Goal: Transaction & Acquisition: Purchase product/service

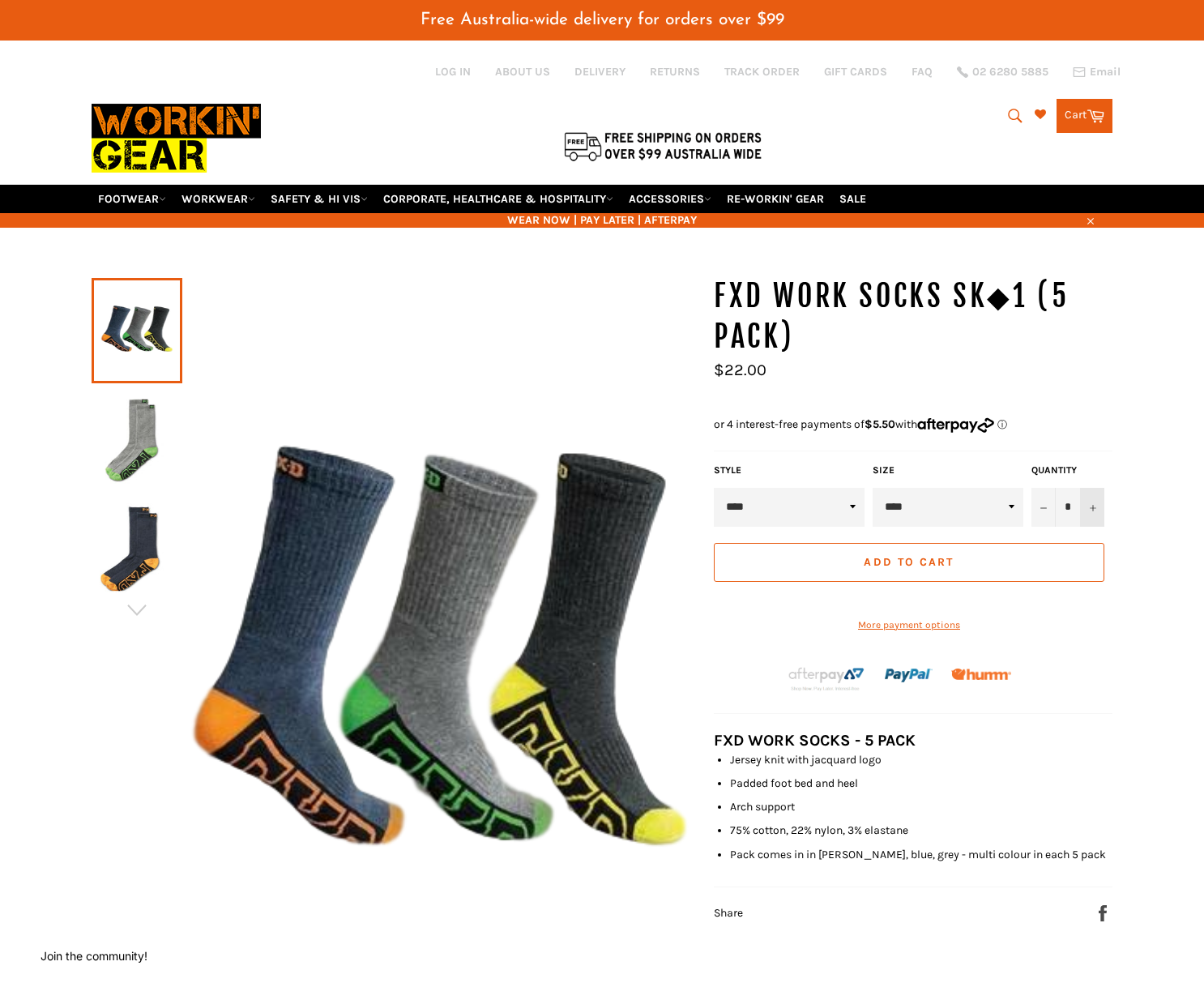
click at [1095, 505] on icon "Increase item quantity by one" at bounding box center [1093, 507] width 6 height 6
type input "*"
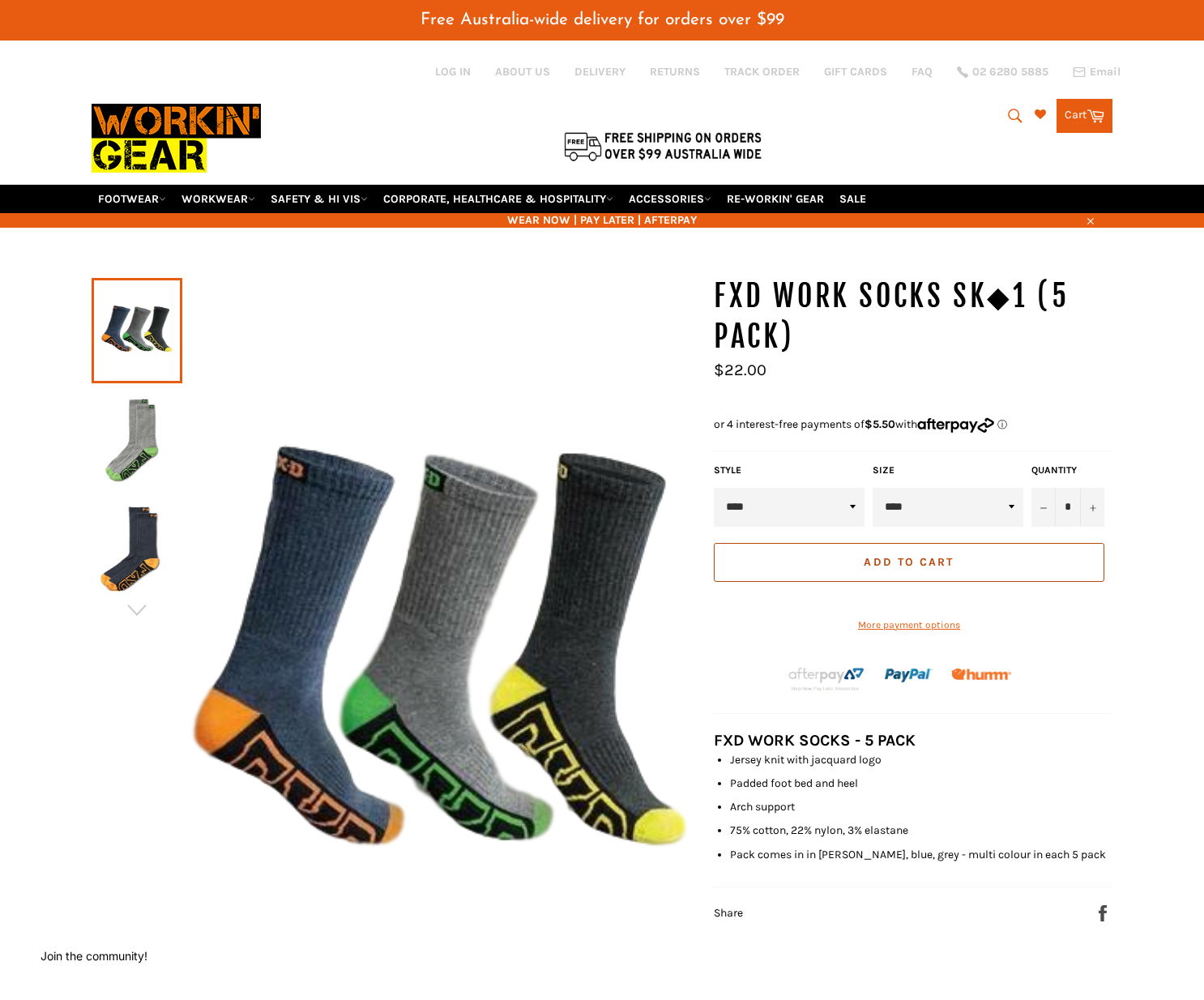
click at [936, 558] on span "Add to Cart" at bounding box center [908, 561] width 90 height 14
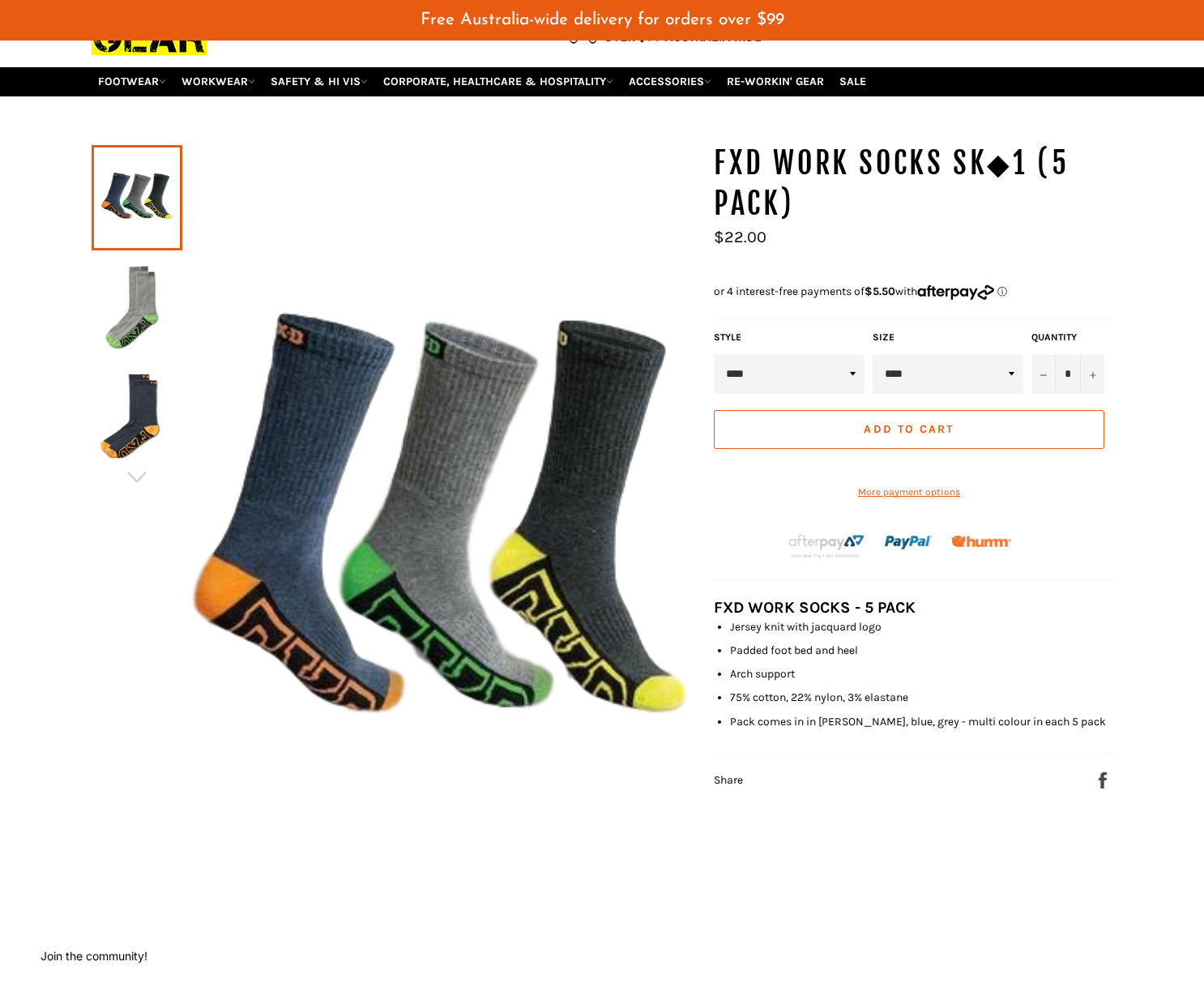
scroll to position [124, 0]
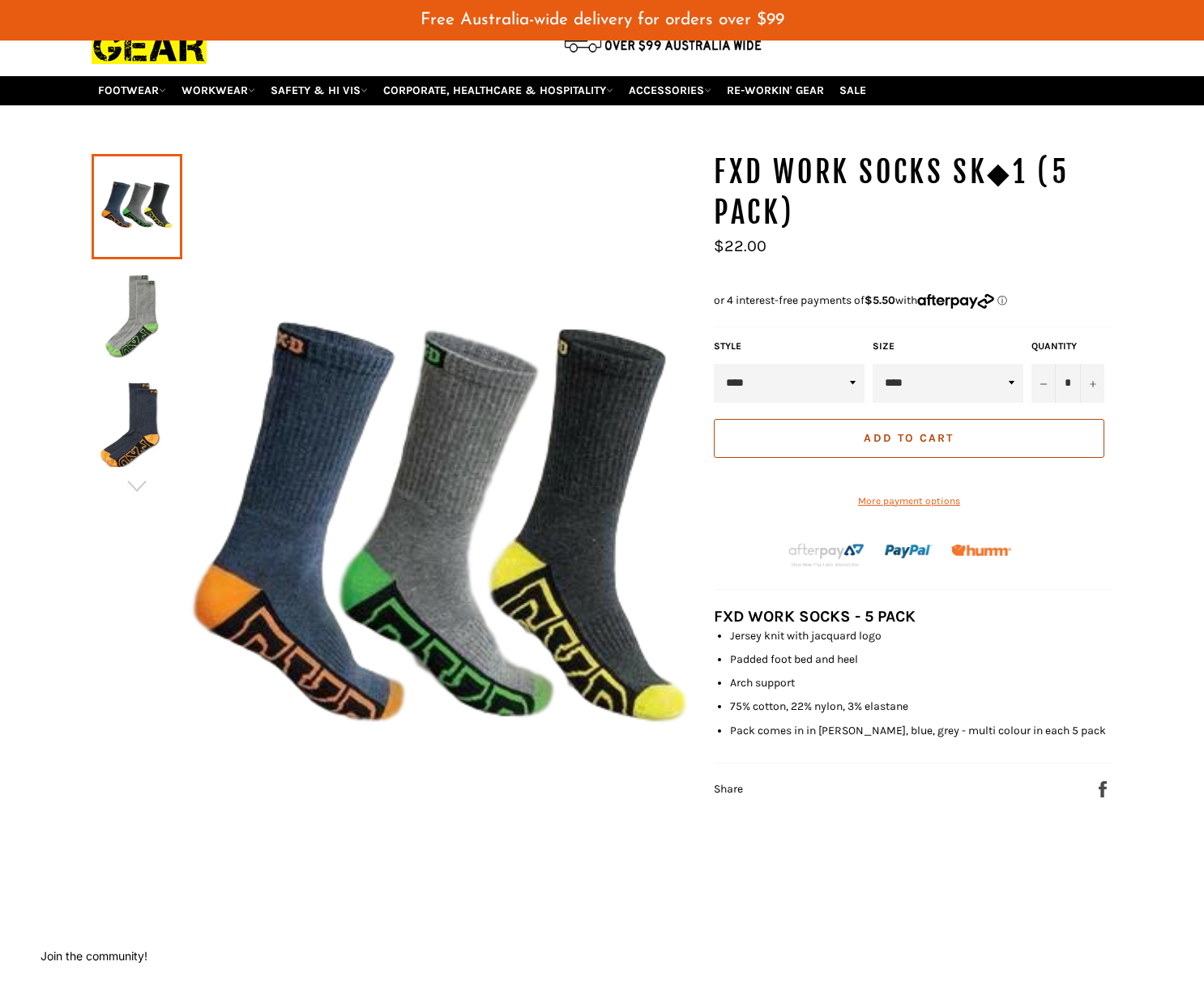
click at [939, 431] on span "Add to Cart" at bounding box center [908, 437] width 90 height 14
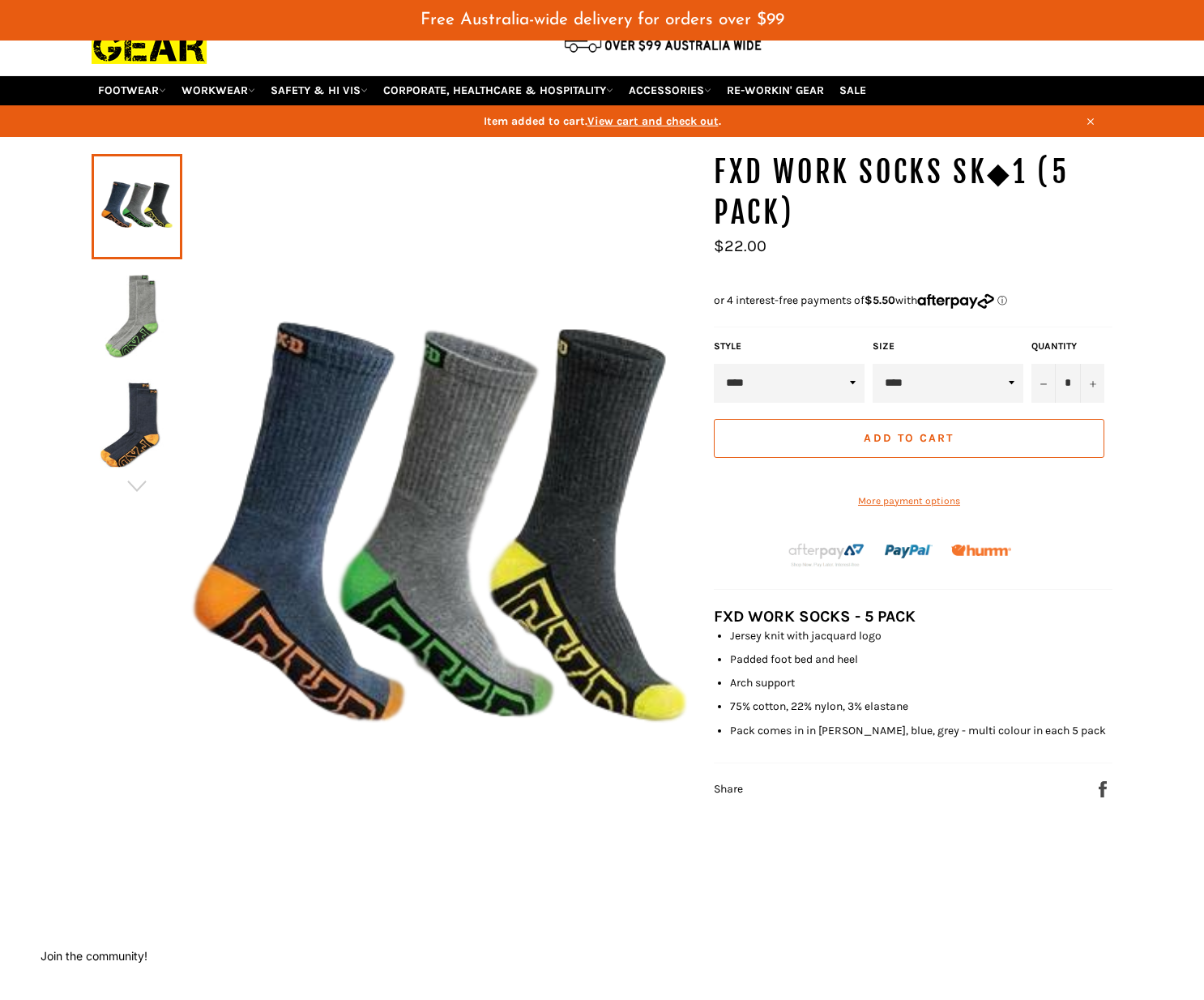
click at [667, 120] on span "View cart and check out" at bounding box center [654, 120] width 131 height 14
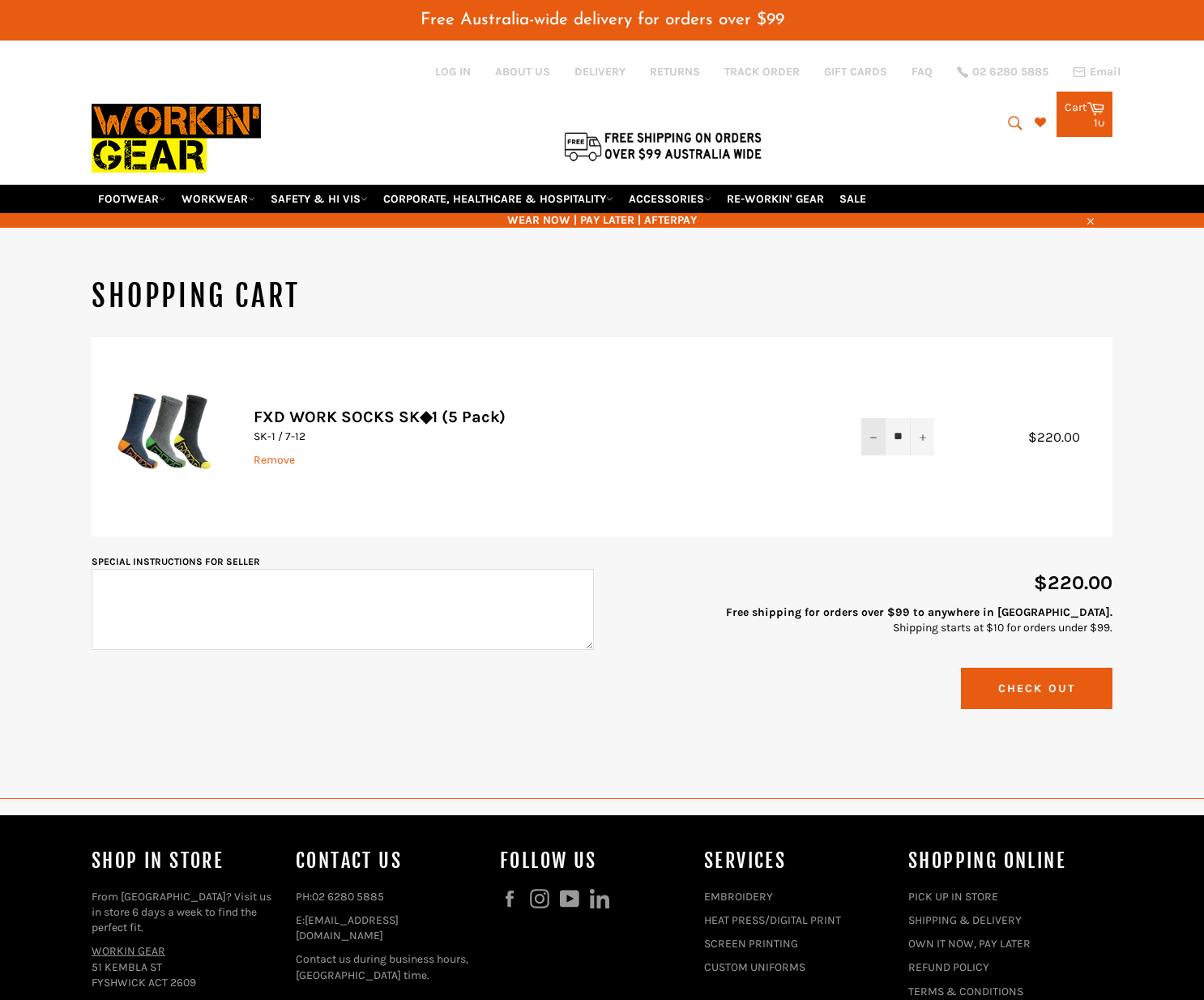
click at [874, 440] on icon "Reduce item quantity by one" at bounding box center [874, 437] width 6 height 6
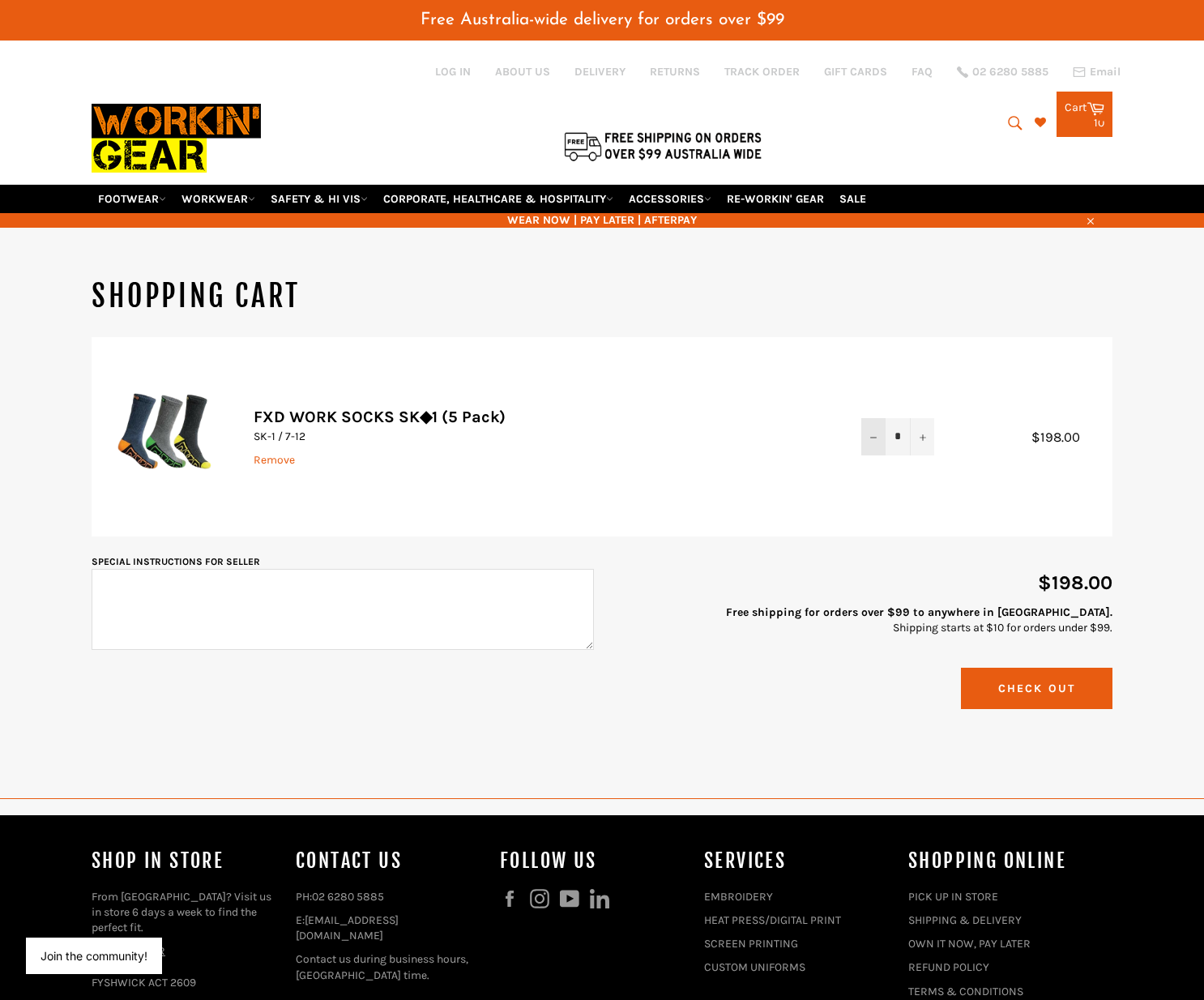
drag, startPoint x: 900, startPoint y: 435, endPoint x: 882, endPoint y: 438, distance: 18.2
click at [882, 438] on div "* − +" at bounding box center [898, 436] width 73 height 36
type input "*"
click at [809, 581] on p "$198.00" at bounding box center [862, 582] width 502 height 26
click at [1037, 682] on button "Check Out" at bounding box center [1037, 688] width 152 height 41
